Goal: Feedback & Contribution: Submit feedback/report problem

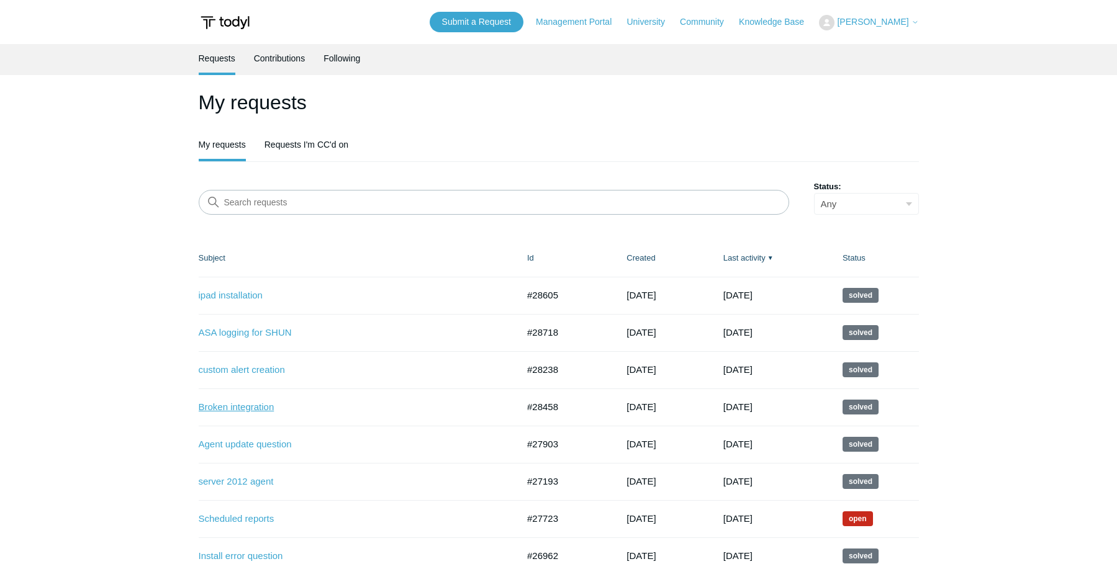
click at [248, 405] on link "Broken integration" at bounding box center [349, 407] width 301 height 14
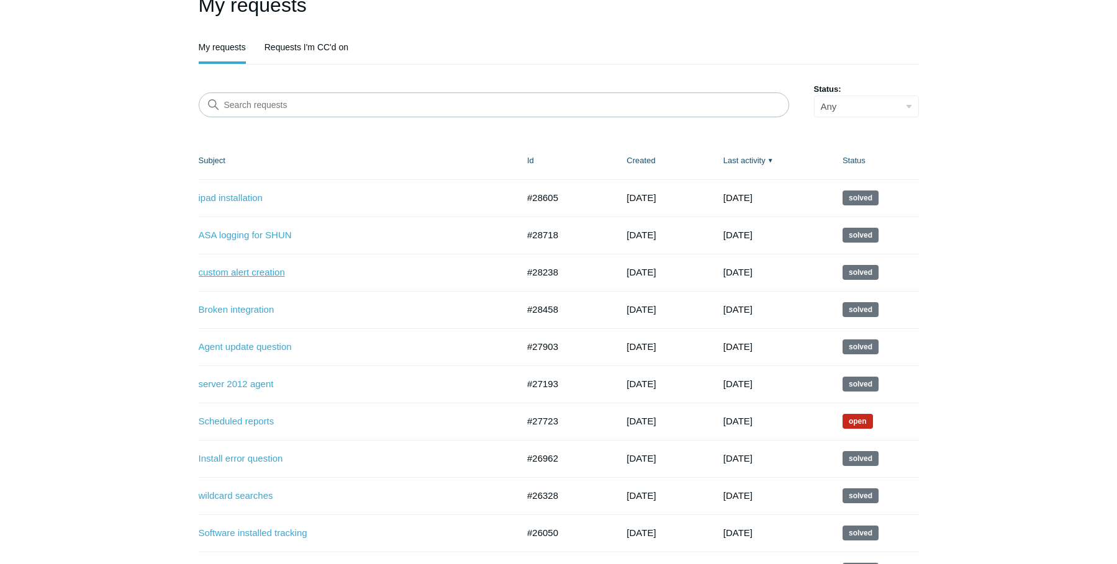
scroll to position [124, 0]
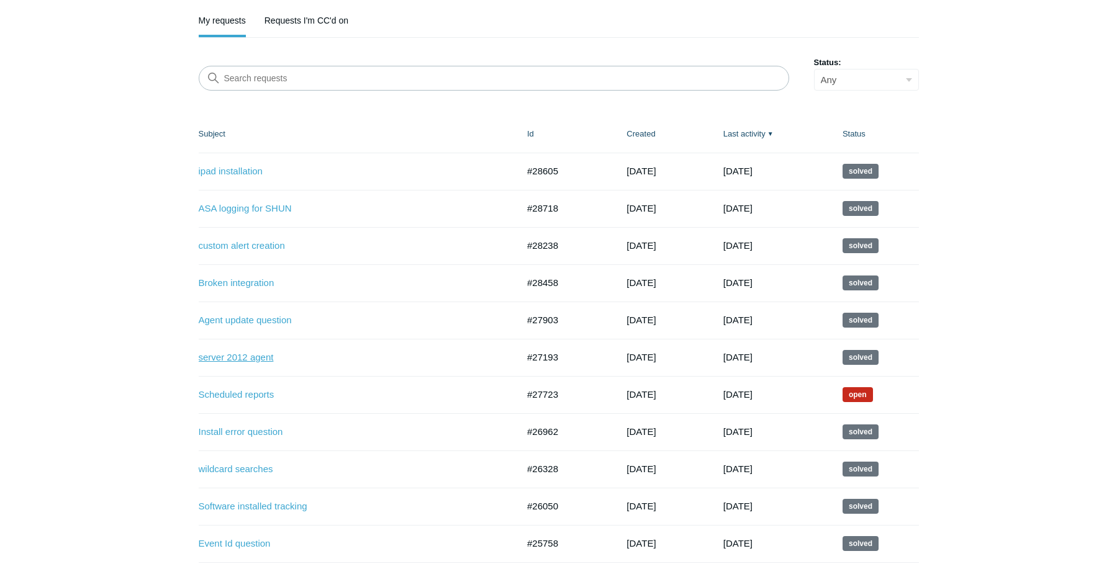
click at [273, 361] on link "server 2012 agent" at bounding box center [349, 358] width 301 height 14
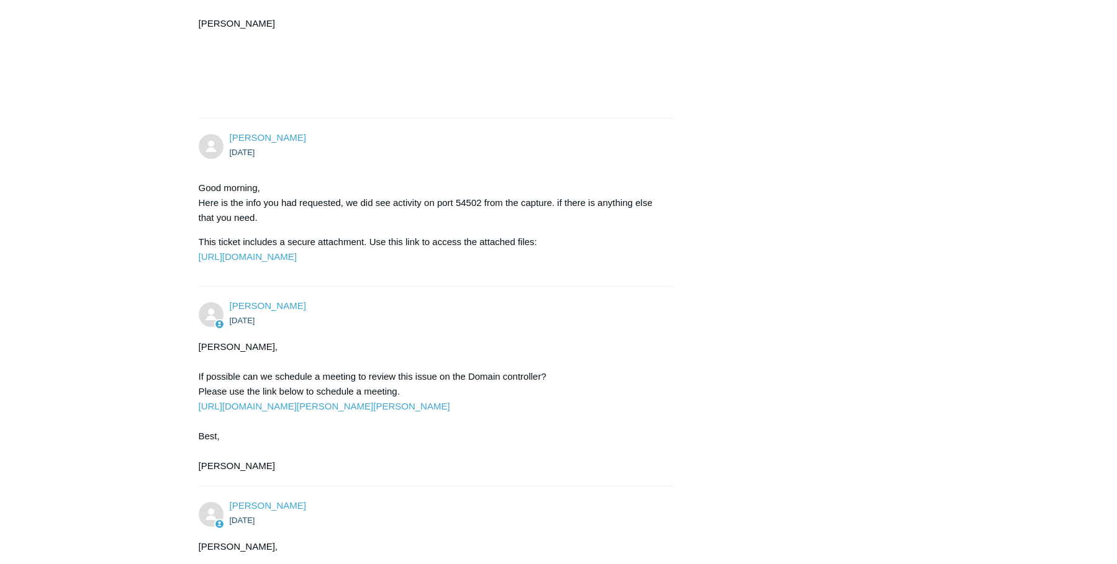
scroll to position [931, 0]
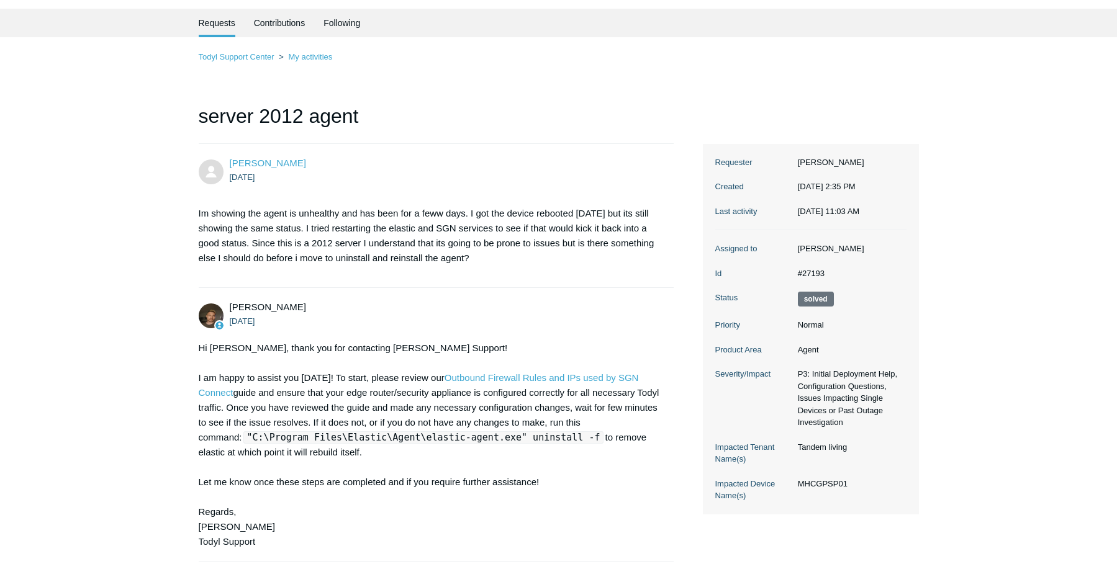
scroll to position [62, 0]
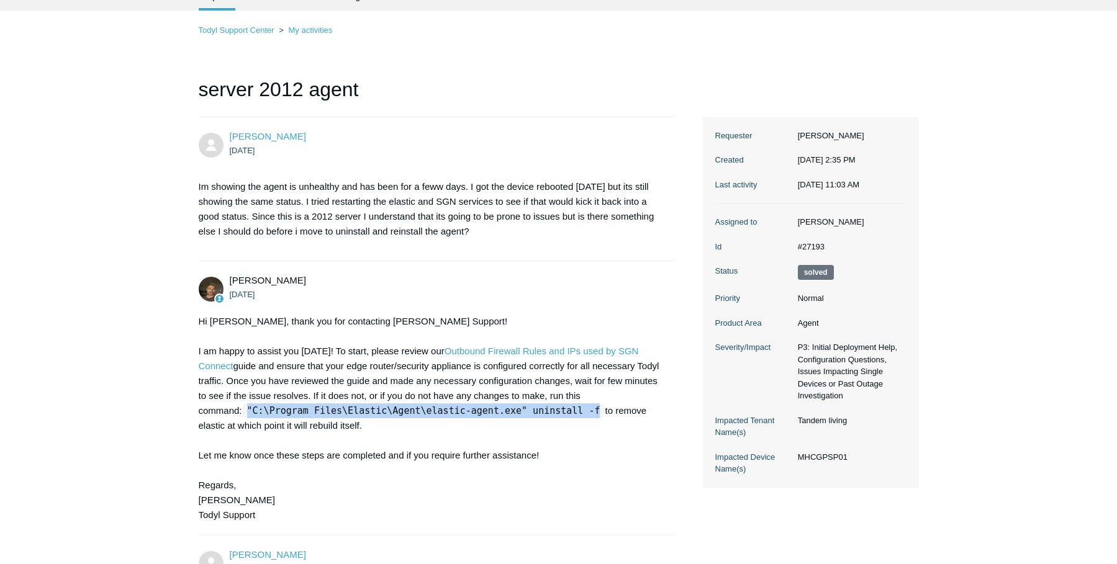
drag, startPoint x: 572, startPoint y: 411, endPoint x: 250, endPoint y: 415, distance: 322.3
click at [250, 415] on code ""C:\Program Files\Elastic\Agent\elastic-agent.exe" uninstall -f" at bounding box center [423, 411] width 361 height 12
copy code ""C:\Program Files\Elastic\Agent\elastic-agent.exe" uninstall -f"
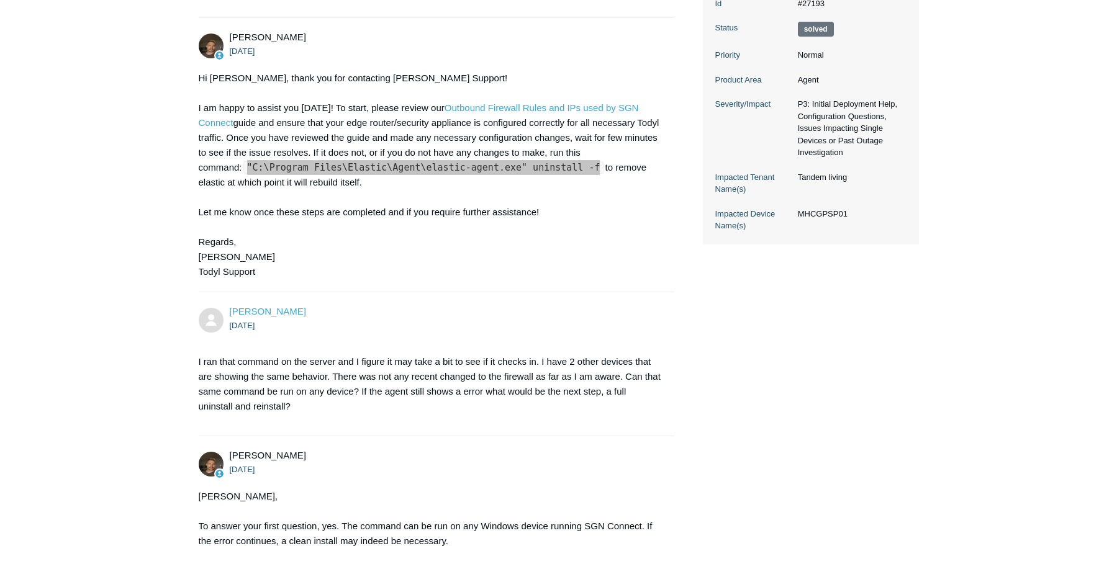
scroll to position [289, 0]
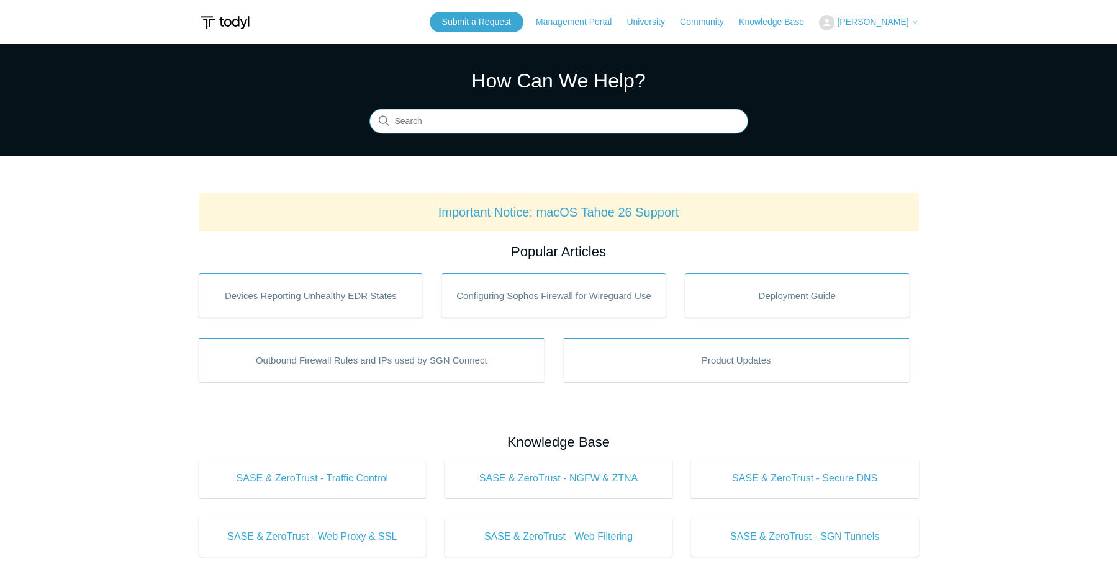
click at [471, 120] on input "Search" at bounding box center [558, 121] width 379 height 25
type input "server 2012"
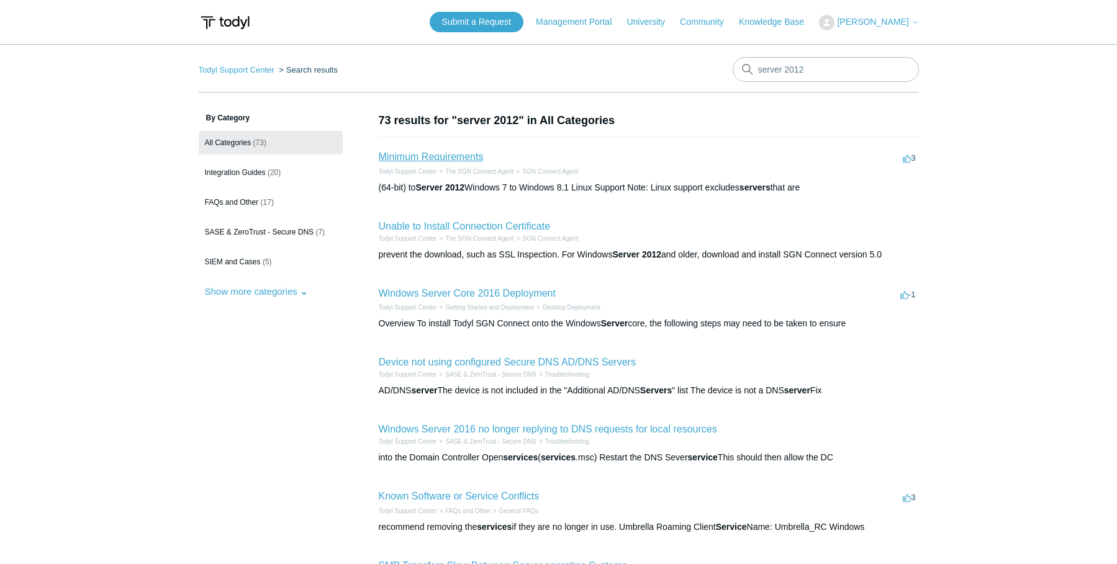
click at [433, 159] on link "Minimum Requirements" at bounding box center [431, 156] width 105 height 11
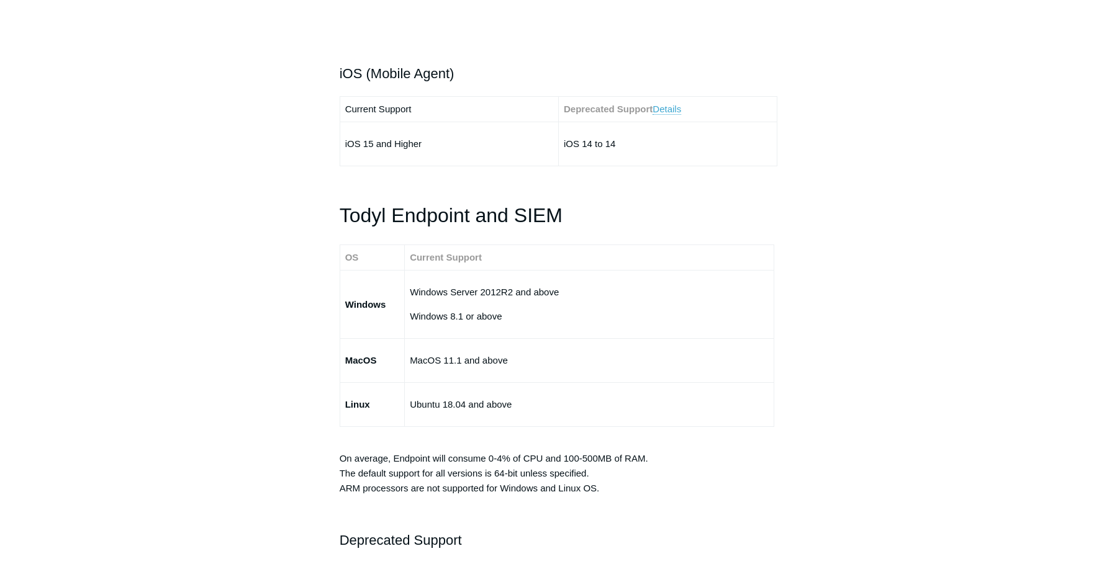
scroll to position [1987, 0]
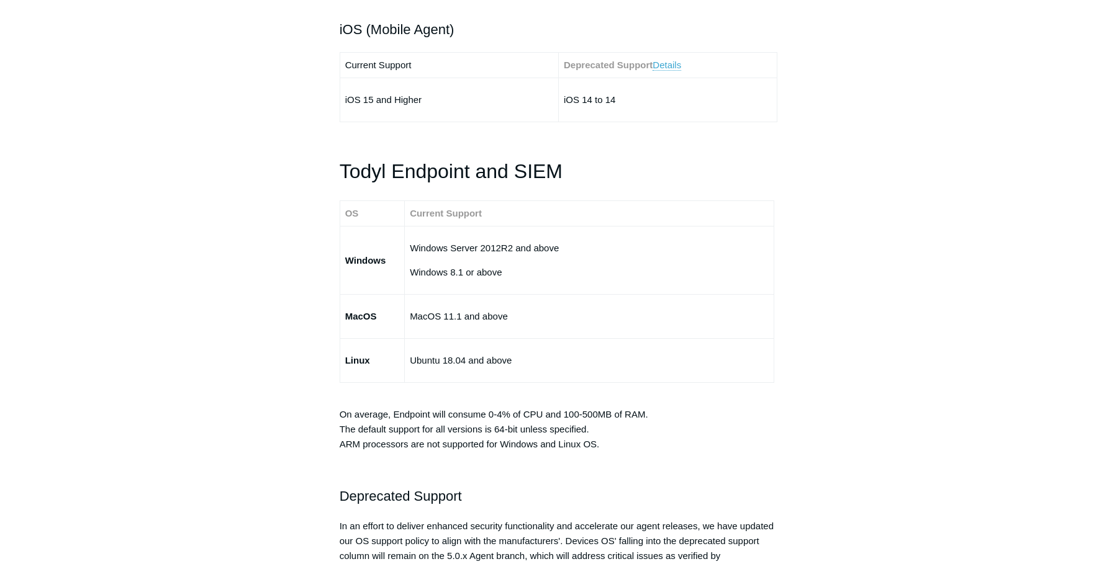
click at [203, 275] on aside "Articles in this section Installation Procedure for macOS 15 (Sequoia) Check to…" at bounding box center [260, 219] width 122 height 4187
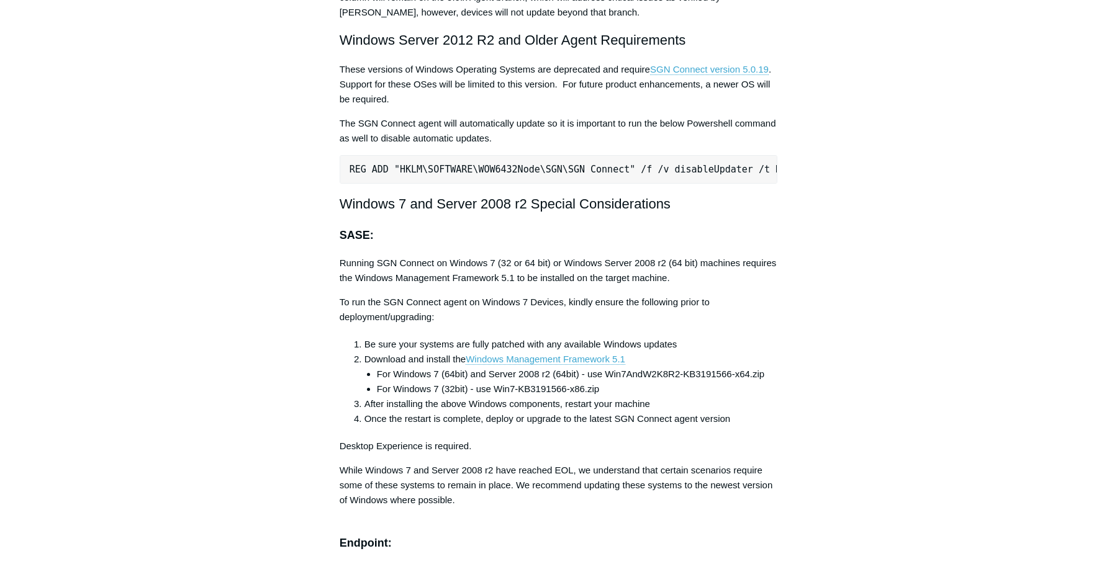
scroll to position [2484, 0]
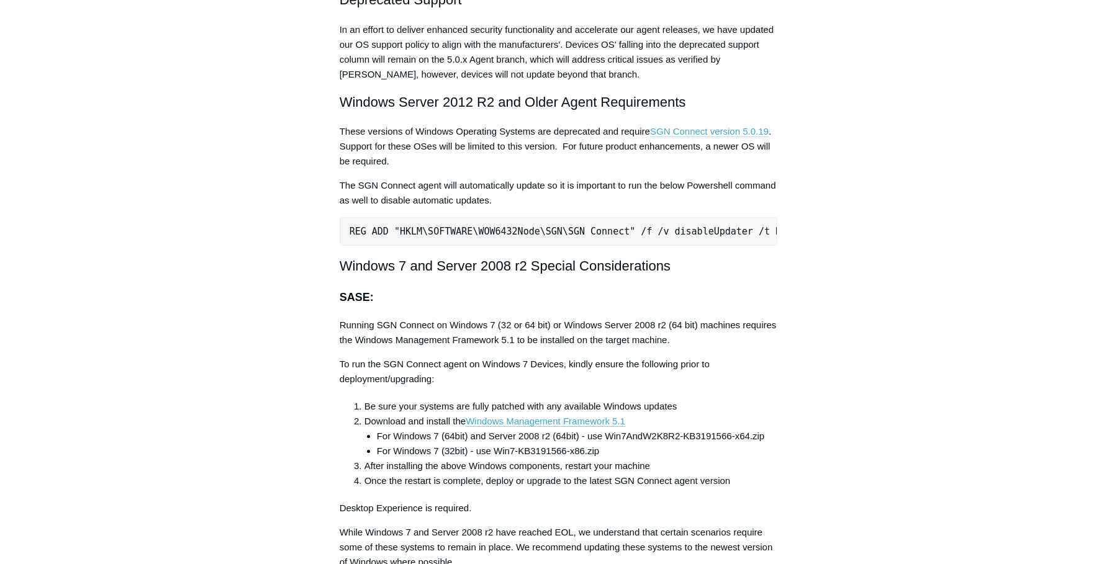
click at [698, 128] on link "SGN Connect version 5.0.19" at bounding box center [709, 131] width 119 height 11
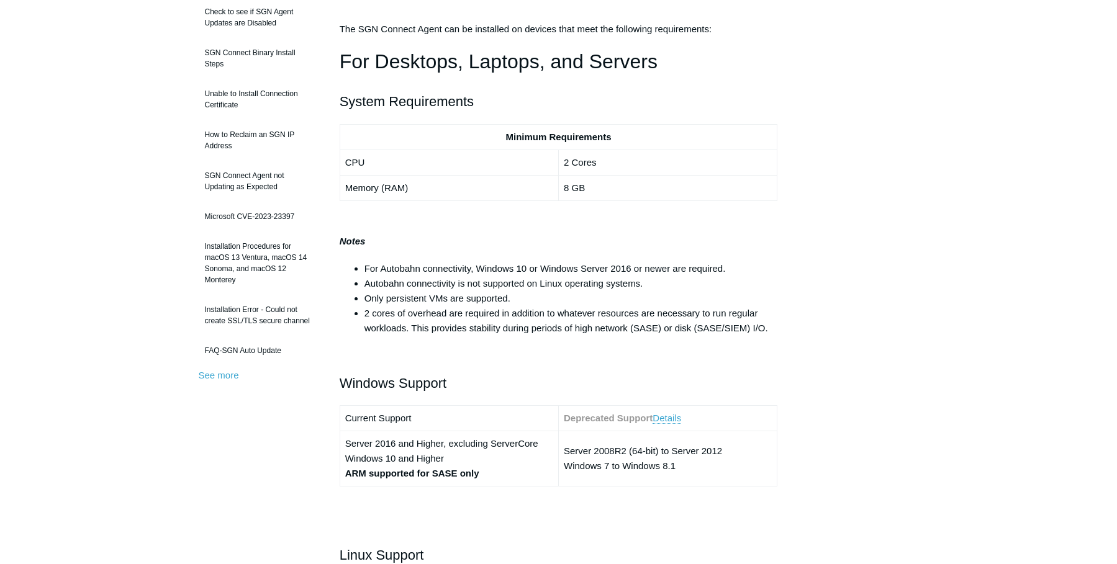
scroll to position [0, 0]
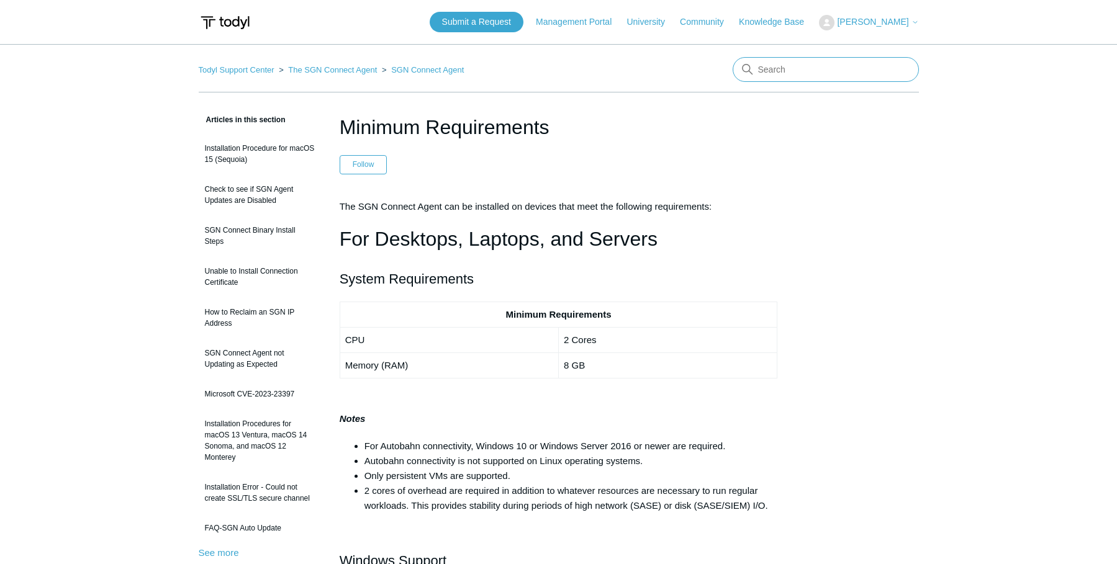
click at [801, 76] on input "Search" at bounding box center [826, 69] width 186 height 25
type input "compadibility list"
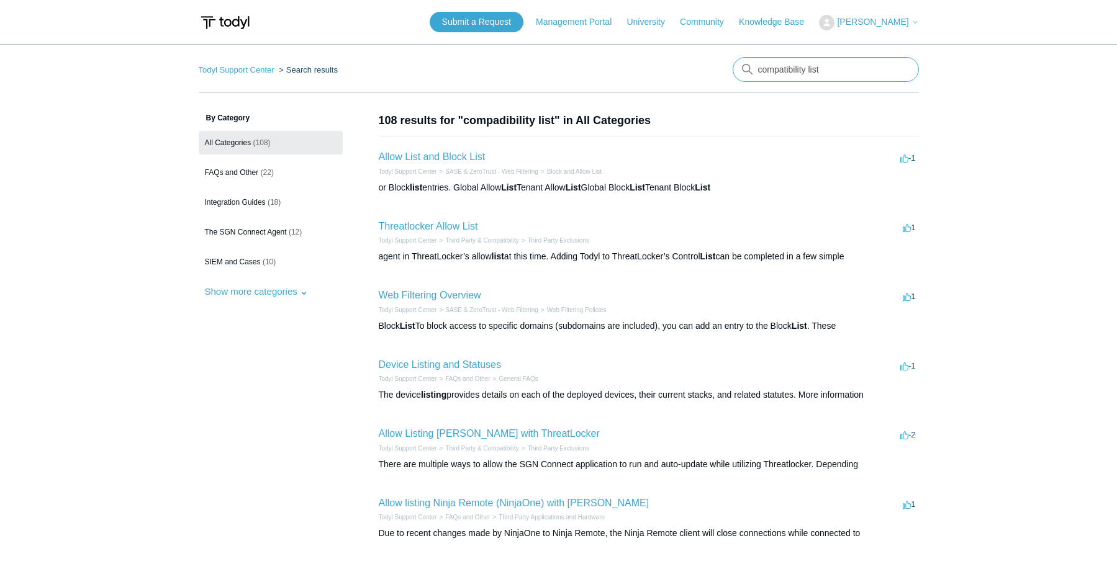
type input "compatibility list"
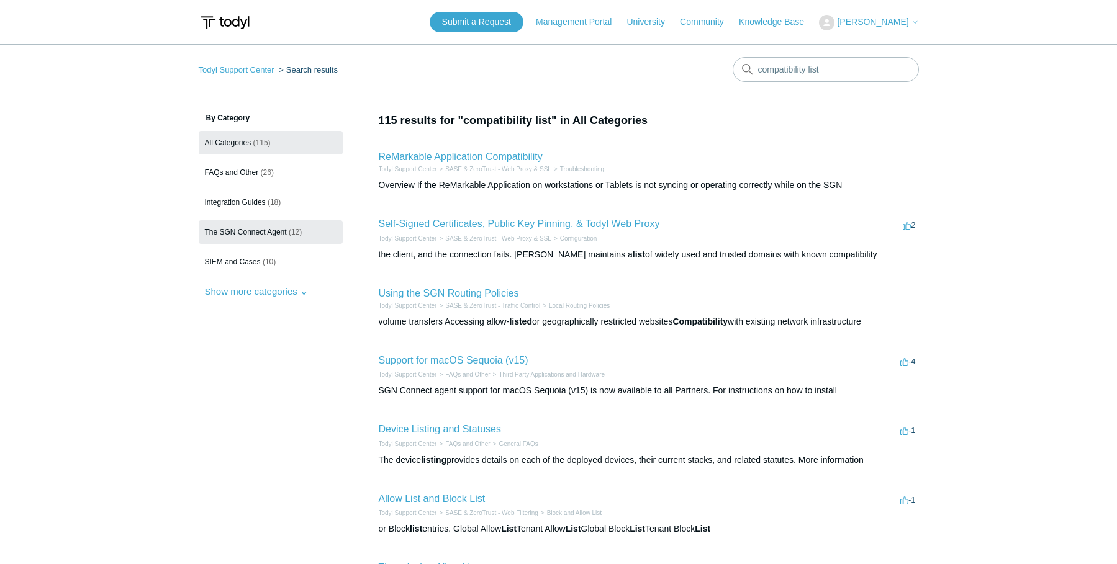
click at [271, 230] on span "The SGN Connect Agent" at bounding box center [246, 232] width 82 height 9
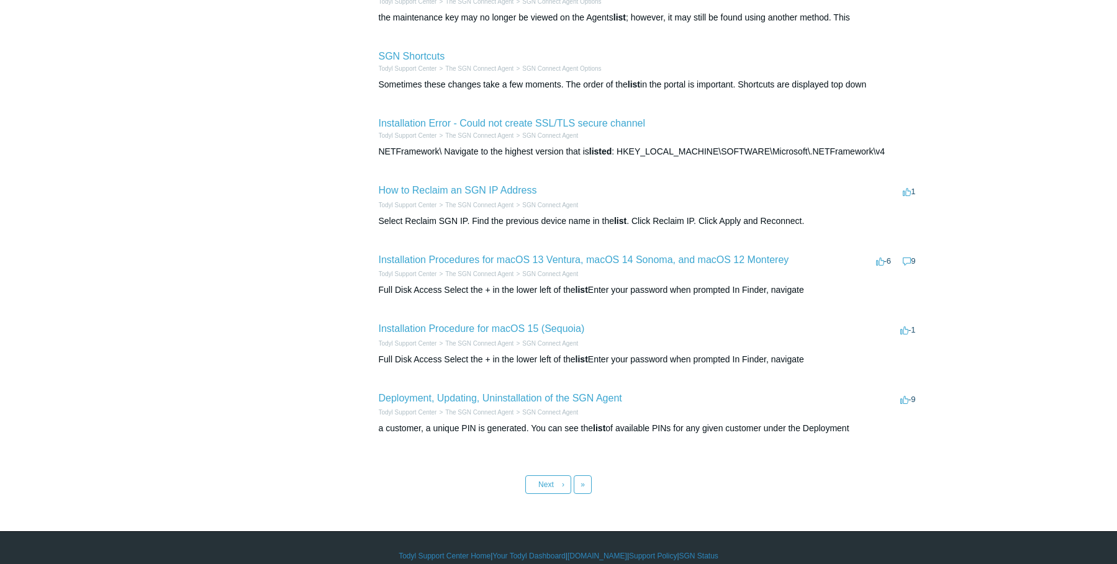
scroll to position [394, 0]
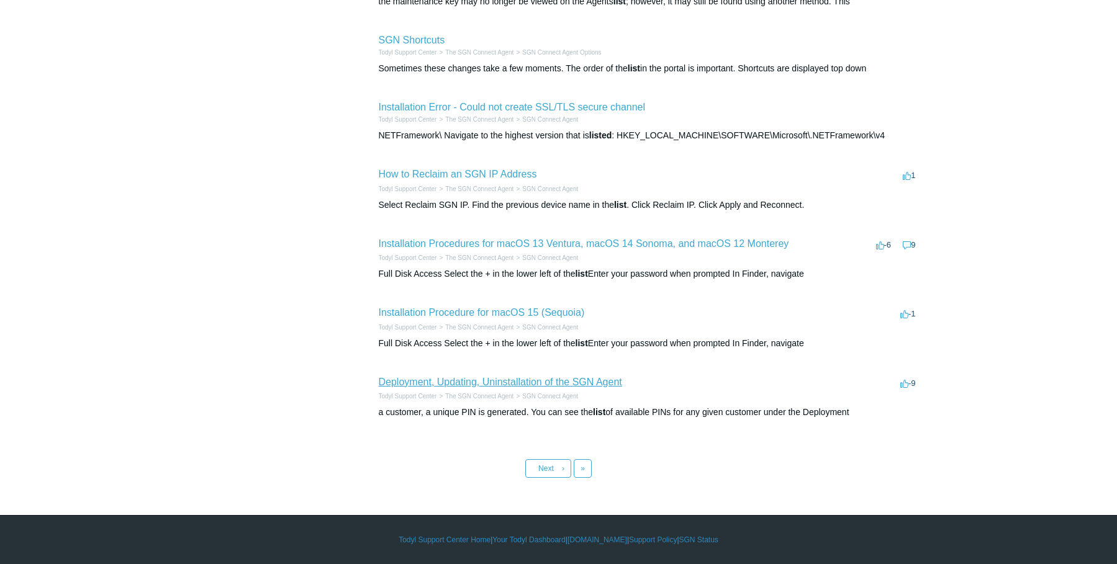
click at [551, 379] on link "Deployment, Updating, Uninstallation of the SGN Agent" at bounding box center [500, 382] width 243 height 11
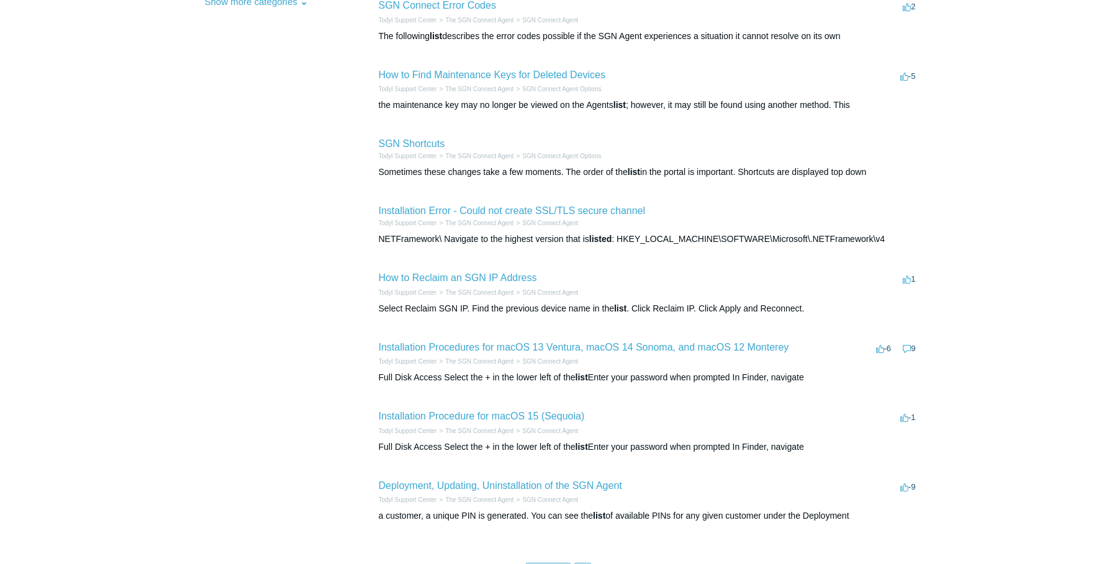
scroll to position [332, 0]
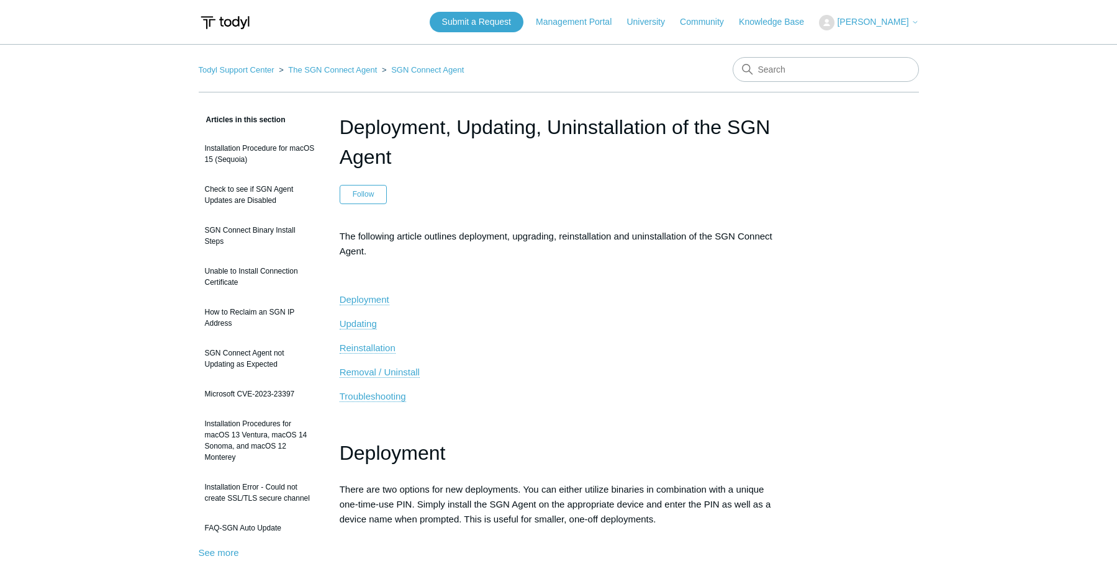
drag, startPoint x: 0, startPoint y: 0, endPoint x: 510, endPoint y: 406, distance: 651.7
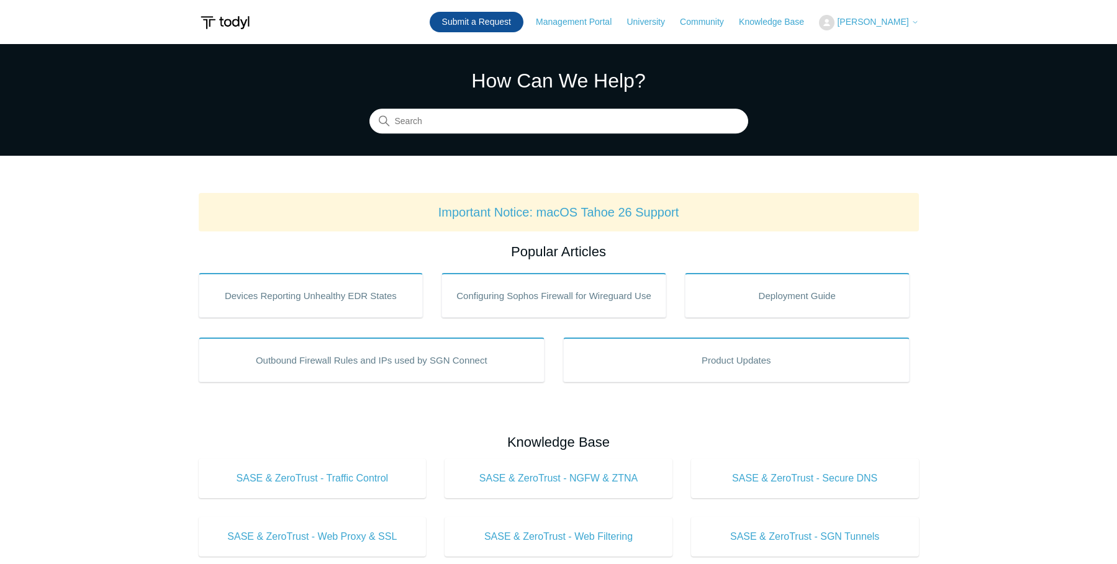
click at [456, 27] on link "Submit a Request" at bounding box center [477, 22] width 94 height 20
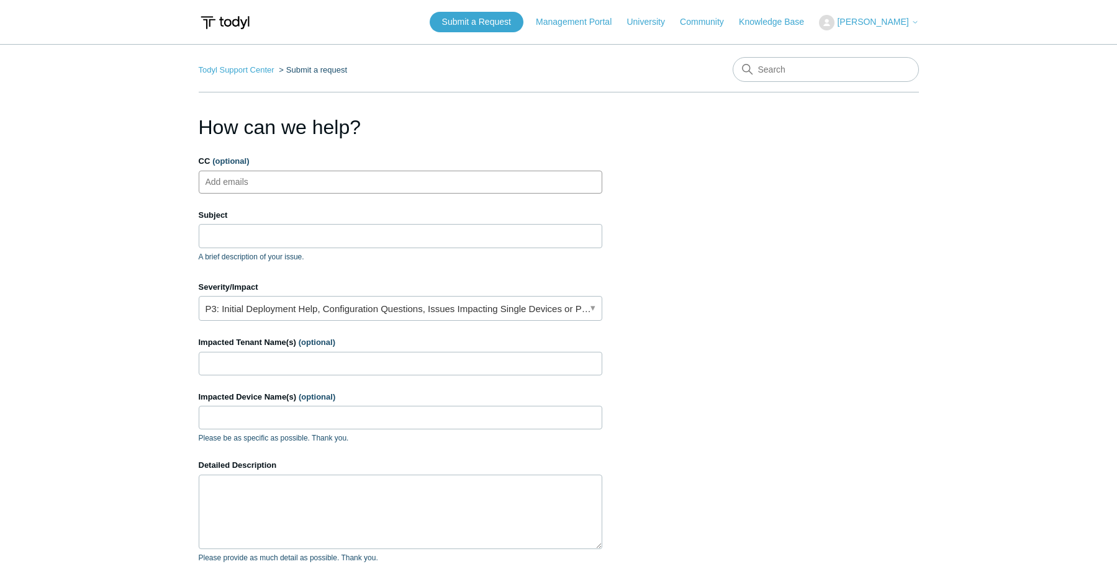
click at [266, 176] on input "CC (optional)" at bounding box center [238, 182] width 74 height 19
click at [276, 241] on input "Subject" at bounding box center [401, 236] width 404 height 24
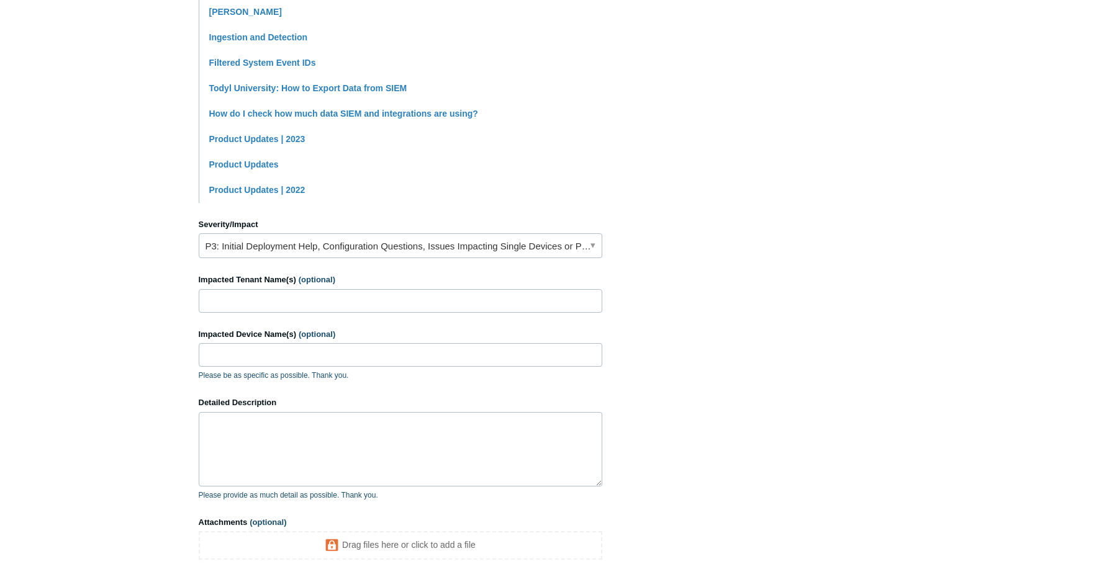
scroll to position [373, 0]
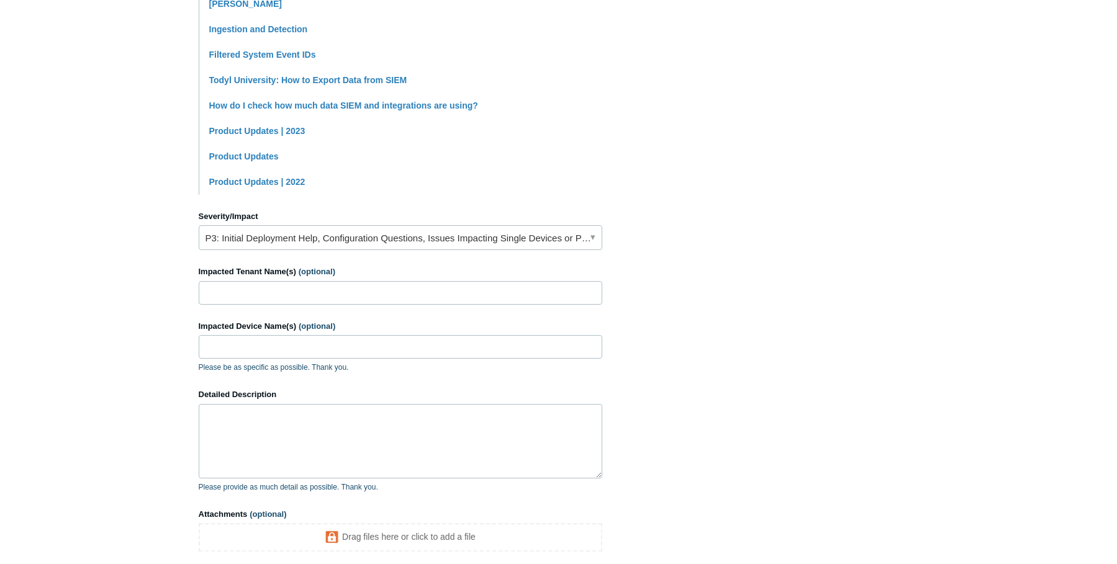
type input "SIEM data ingestion widget"
click at [286, 299] on input "Impacted Tenant Name(s) (optional)" at bounding box center [401, 293] width 404 height 24
drag, startPoint x: 269, startPoint y: 291, endPoint x: 71, endPoint y: 296, distance: 198.1
click at [71, 296] on main "Todyl Support Center Submit a request How can we help? CC (optional) Add emails…" at bounding box center [558, 143] width 1117 height 942
paste input "Counseling Services"
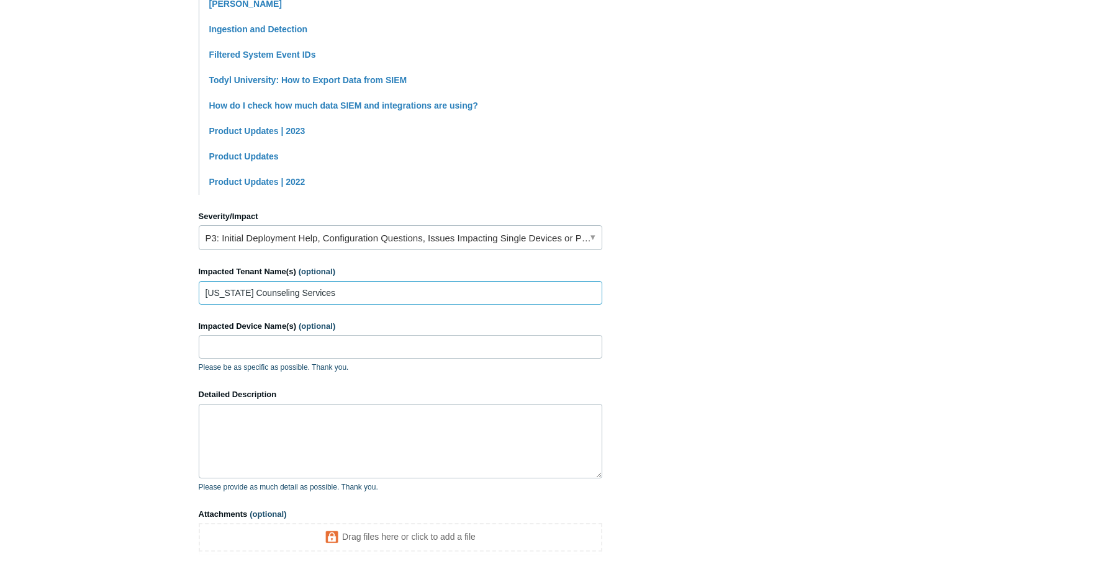
type input "[US_STATE] Counseling Services"
click at [253, 427] on textarea "Detailed Description" at bounding box center [401, 441] width 404 height 75
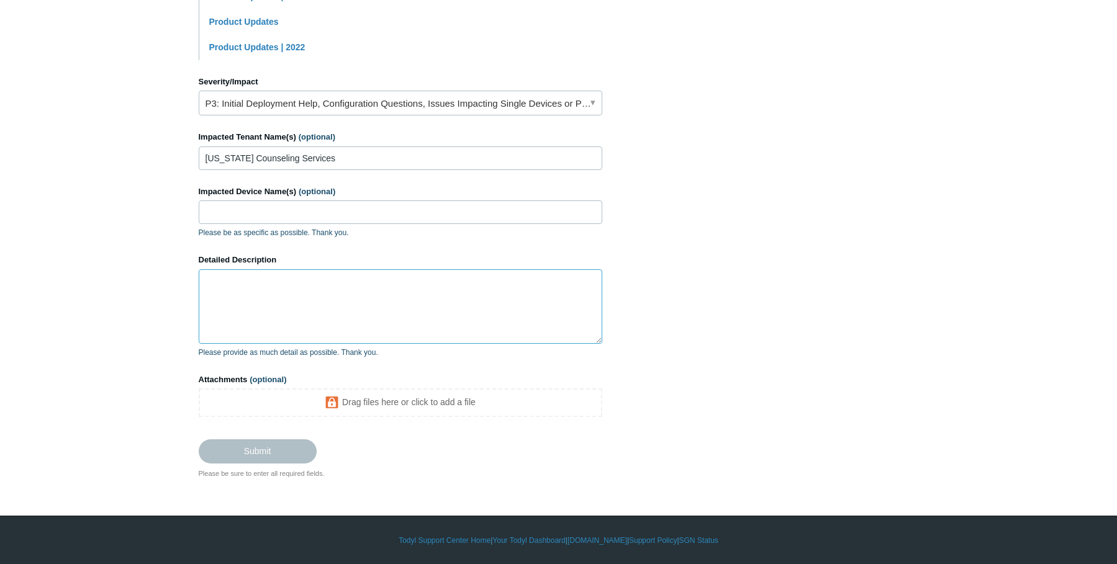
scroll to position [508, 0]
click at [310, 218] on input "Impacted Device Name(s) (optional)" at bounding box center [401, 212] width 404 height 24
click at [202, 317] on textarea "Detailed Description" at bounding box center [401, 306] width 404 height 75
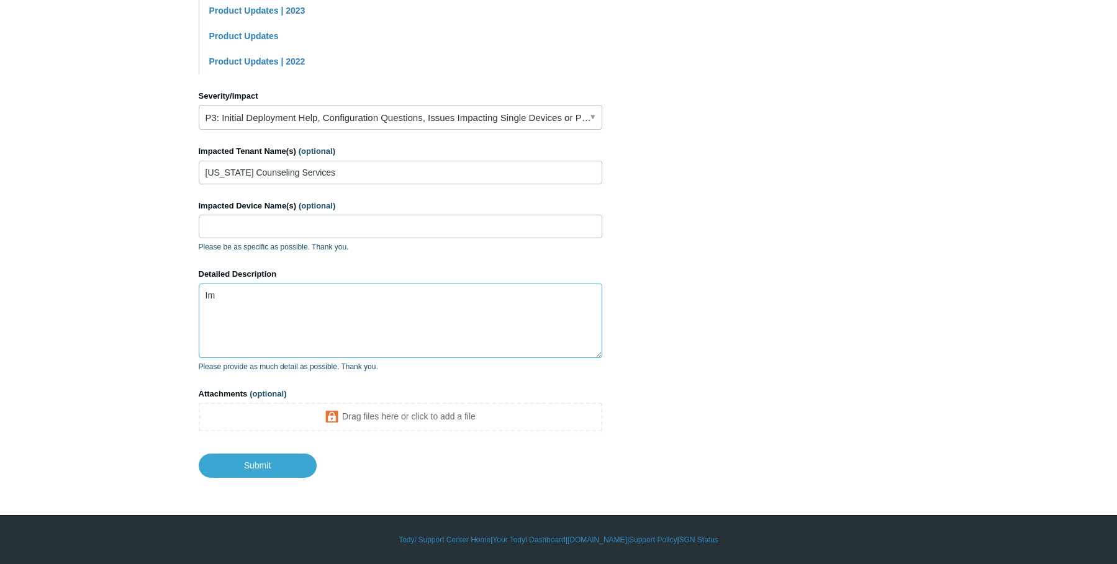
click at [403, 328] on textarea "Im" at bounding box center [401, 321] width 404 height 75
paste textarea "It was brought to my attention that the widget in the overview page for SIEM Da…"
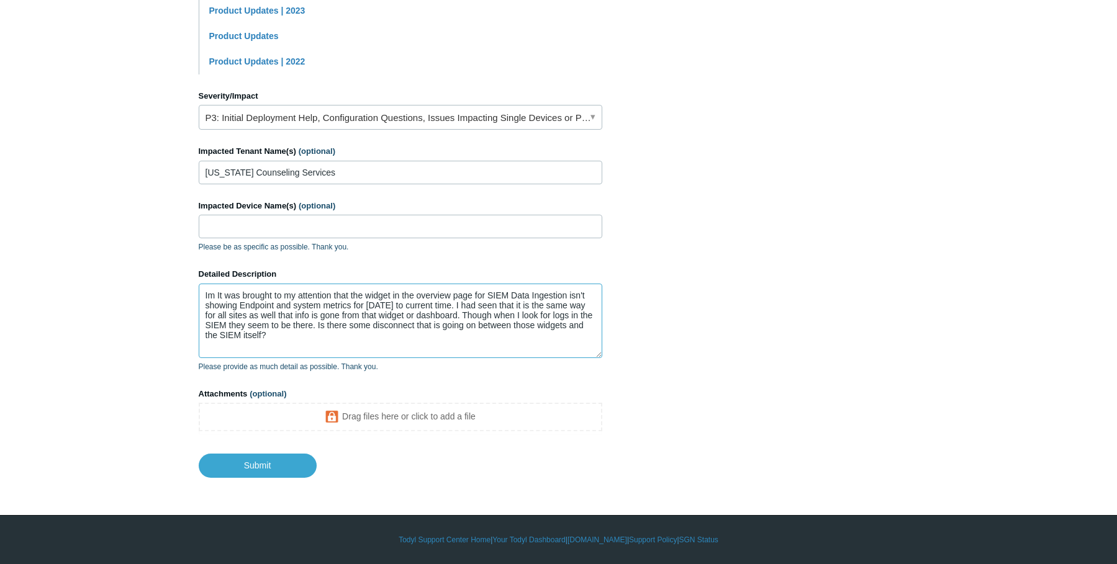
drag, startPoint x: 217, startPoint y: 297, endPoint x: 89, endPoint y: 294, distance: 127.3
click at [89, 294] on main "Todyl Support Center Submit a request How can we help? CC (optional) Add emails…" at bounding box center [558, 14] width 1117 height 927
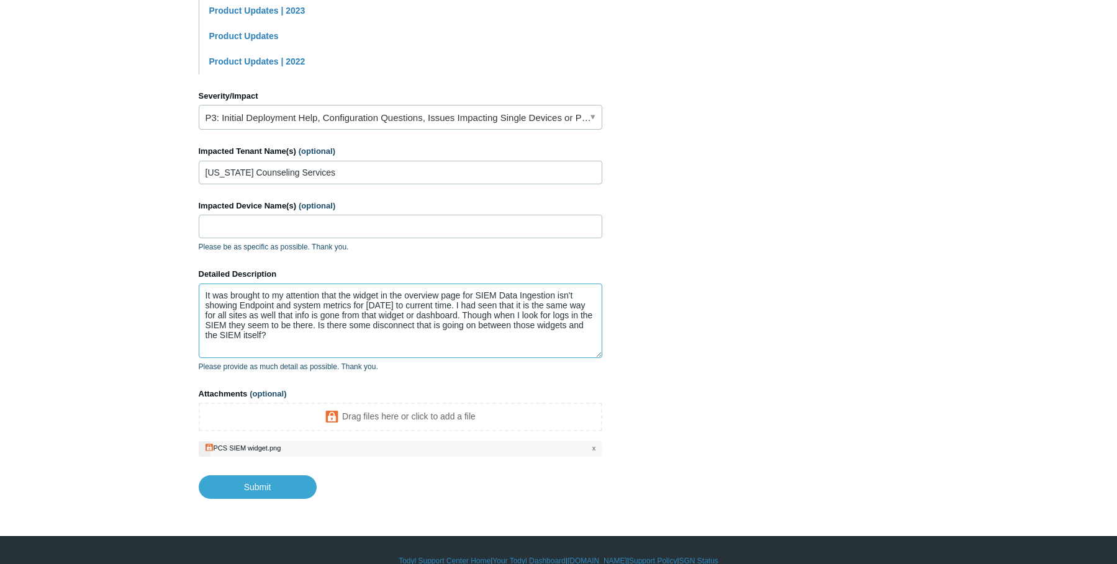
click at [328, 342] on textarea "It was brought to my attention that the widget in the overview page for SIEM Da…" at bounding box center [401, 321] width 404 height 75
click at [326, 342] on textarea "It was brought to my attention that the widget in the overview page for SIEM Da…" at bounding box center [401, 321] width 404 height 75
click at [318, 337] on textarea "It was brought to my attention that the widget in the overview page for SIEM Da…" at bounding box center [401, 321] width 404 height 75
click at [301, 339] on textarea "It was brought to my attention that the widget in the overview page for SIEM Da…" at bounding box center [401, 321] width 404 height 75
click at [335, 337] on textarea "It was brought to my attention that the widget in the overview page for SIEM Da…" at bounding box center [401, 321] width 404 height 75
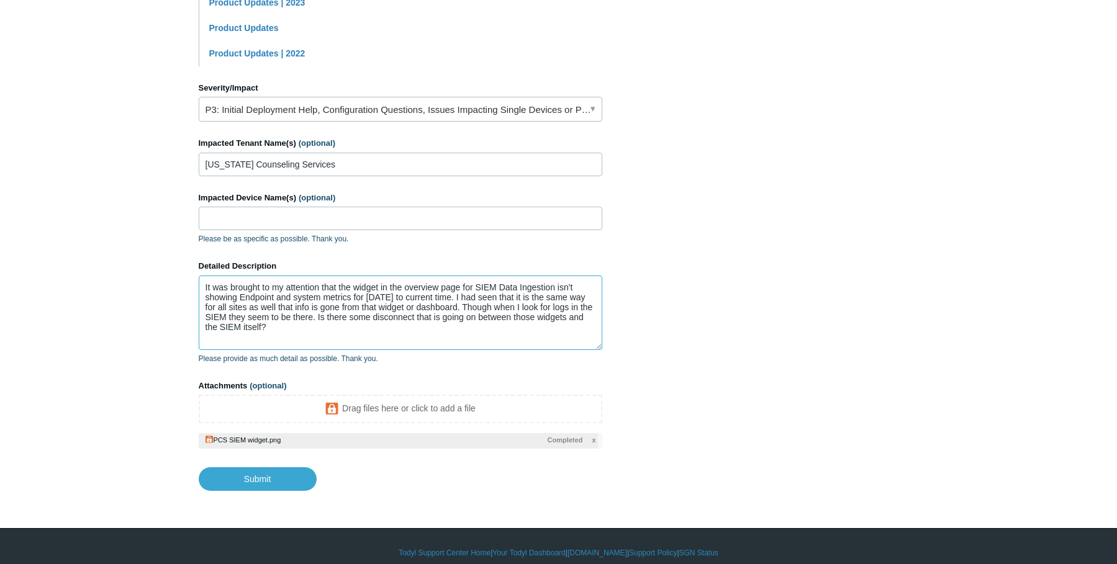
scroll to position [514, 0]
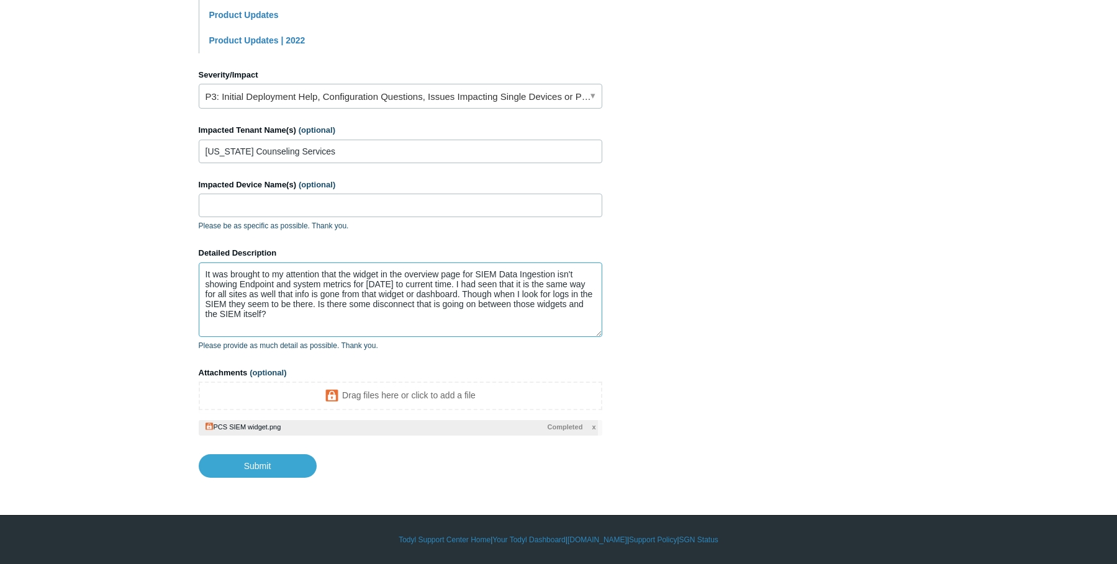
click at [292, 315] on textarea "It was brought to my attention that the widget in the overview page for SIEM Da…" at bounding box center [401, 300] width 404 height 75
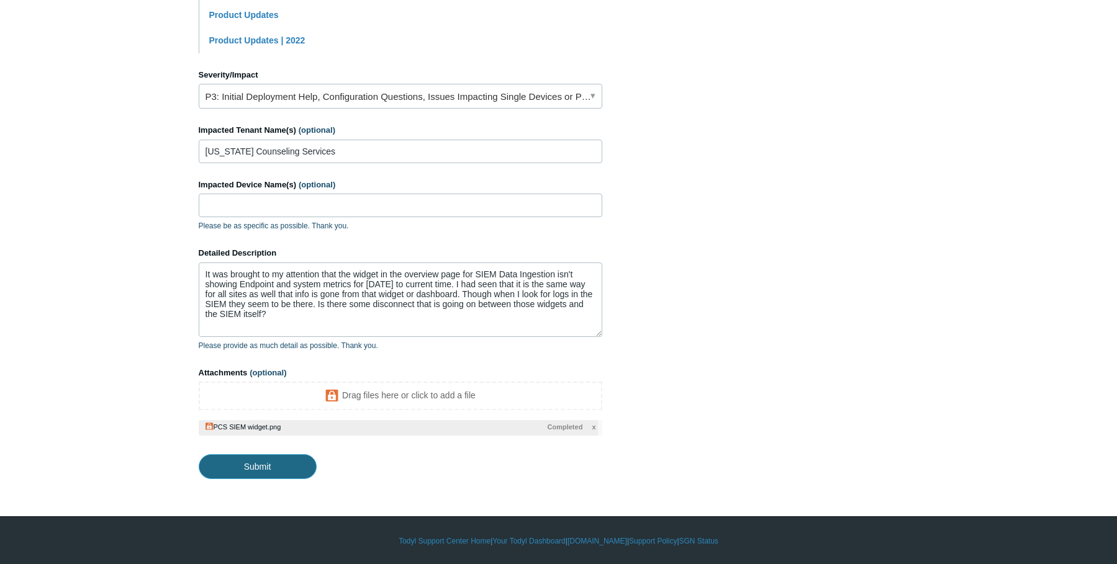
click at [274, 463] on input "Submit" at bounding box center [258, 466] width 118 height 25
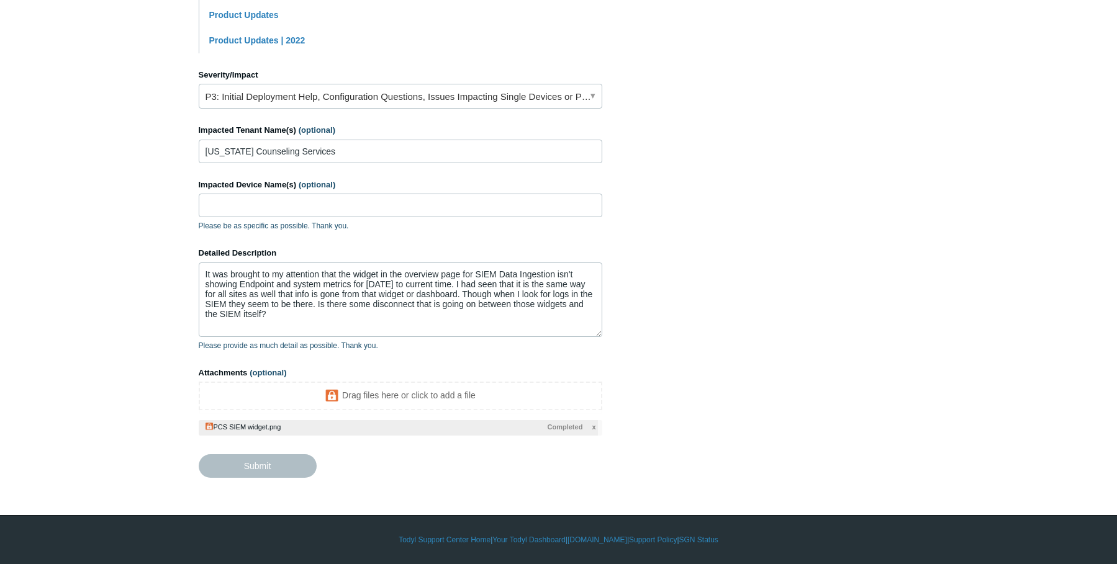
type textarea "It was brought to my attention that the widget in the overview page for SIEM Da…"
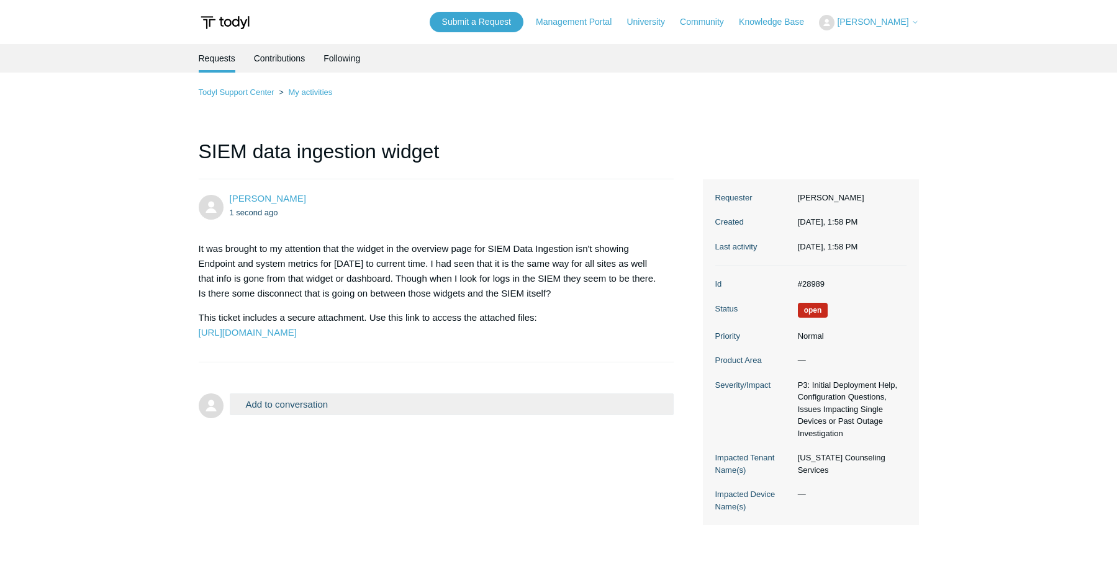
scroll to position [74, 0]
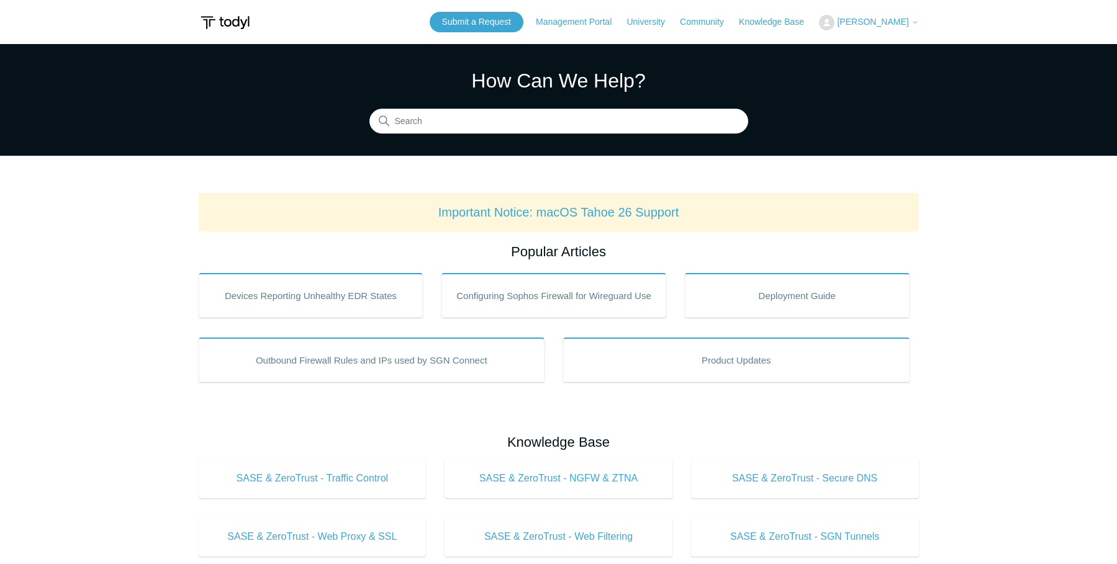
click at [852, 25] on span "[PERSON_NAME]" at bounding box center [872, 22] width 71 height 10
click at [792, 19] on link "Knowledge Base" at bounding box center [778, 22] width 78 height 13
click at [878, 25] on span "[PERSON_NAME]" at bounding box center [872, 22] width 71 height 10
click at [870, 47] on link "My Support Requests" at bounding box center [880, 49] width 121 height 22
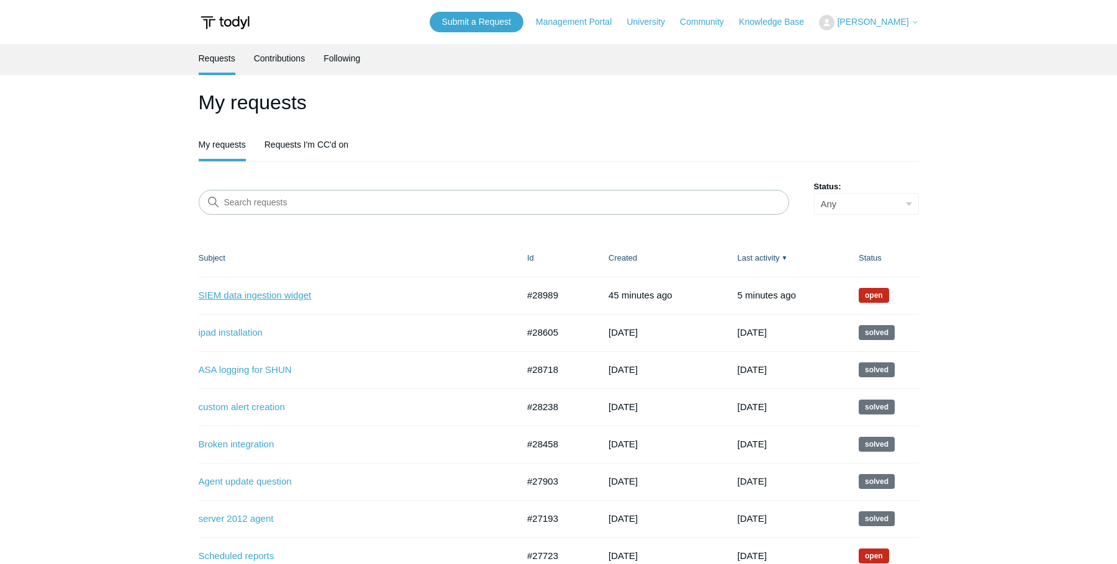
click at [265, 291] on link "SIEM data ingestion widget" at bounding box center [349, 296] width 301 height 14
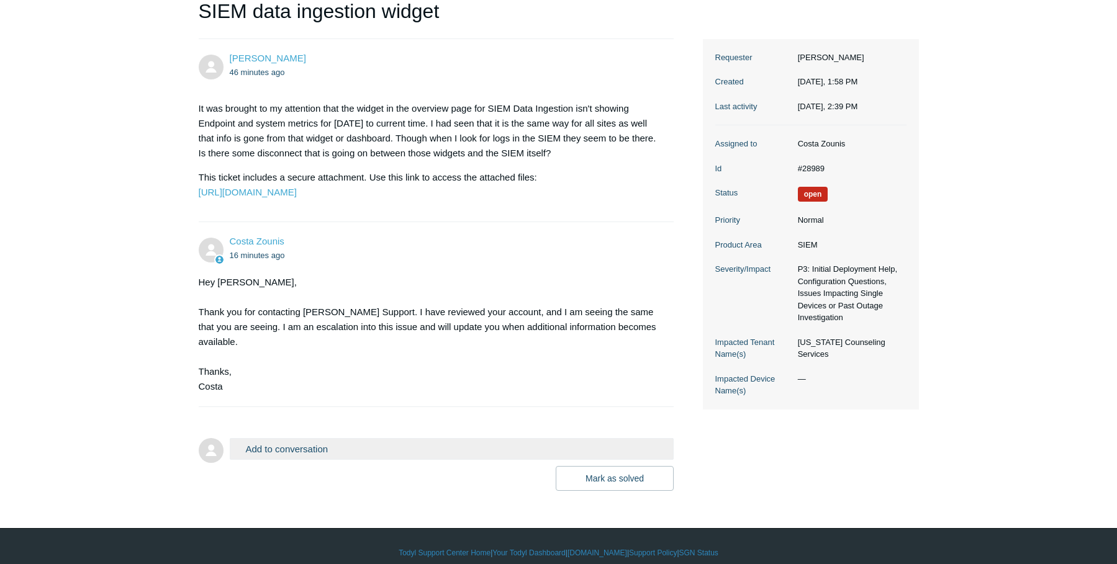
scroll to position [168, 0]
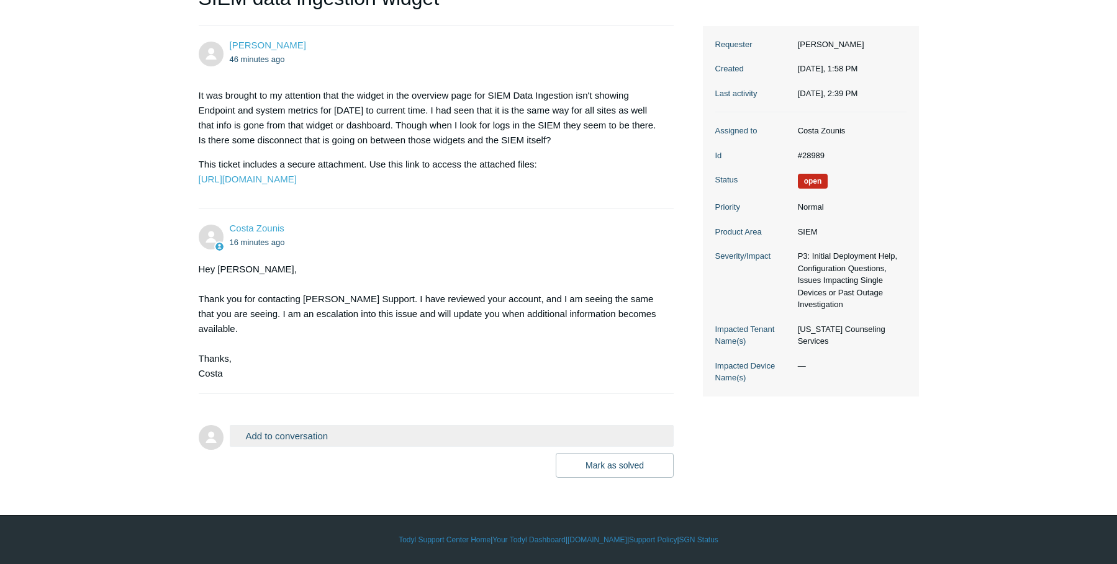
click at [104, 301] on main "Requests Contributions Following Todyl Support Center My activities SIEM data i…" at bounding box center [558, 184] width 1117 height 587
click at [409, 292] on div "Hey [PERSON_NAME], Thank you for contacting Todyl Support. I have reviewed your…" at bounding box center [430, 321] width 463 height 119
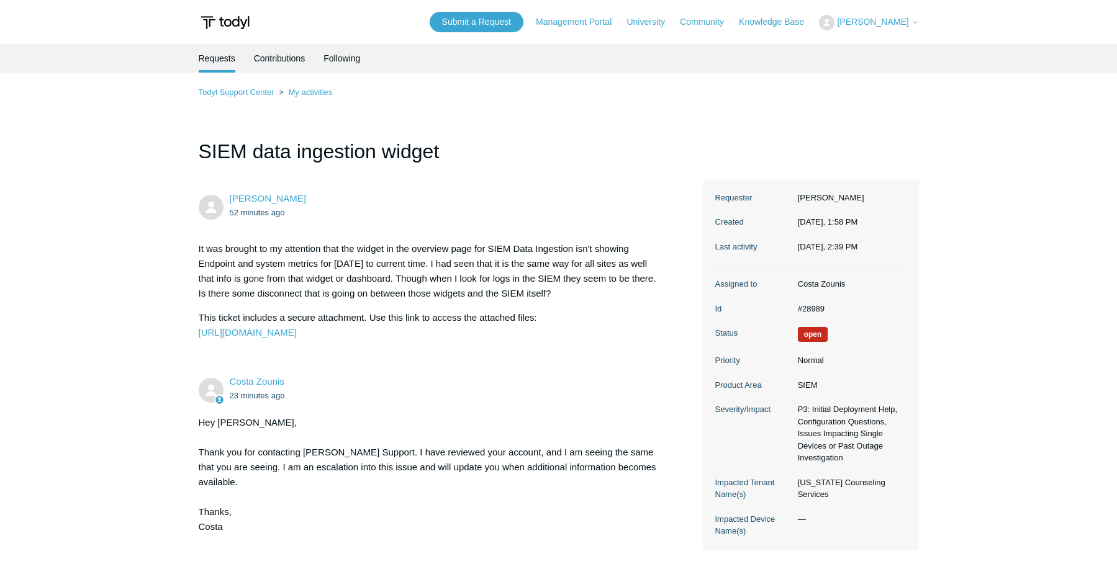
click at [409, 282] on p "It was brought to my attention that the widget in the overview page for SIEM Da…" at bounding box center [430, 272] width 463 height 60
drag, startPoint x: 448, startPoint y: 482, endPoint x: 545, endPoint y: 196, distance: 302.0
click at [545, 196] on div "[PERSON_NAME] 1 hour ago" at bounding box center [446, 206] width 432 height 28
